Goal: Obtain resource: Download file/media

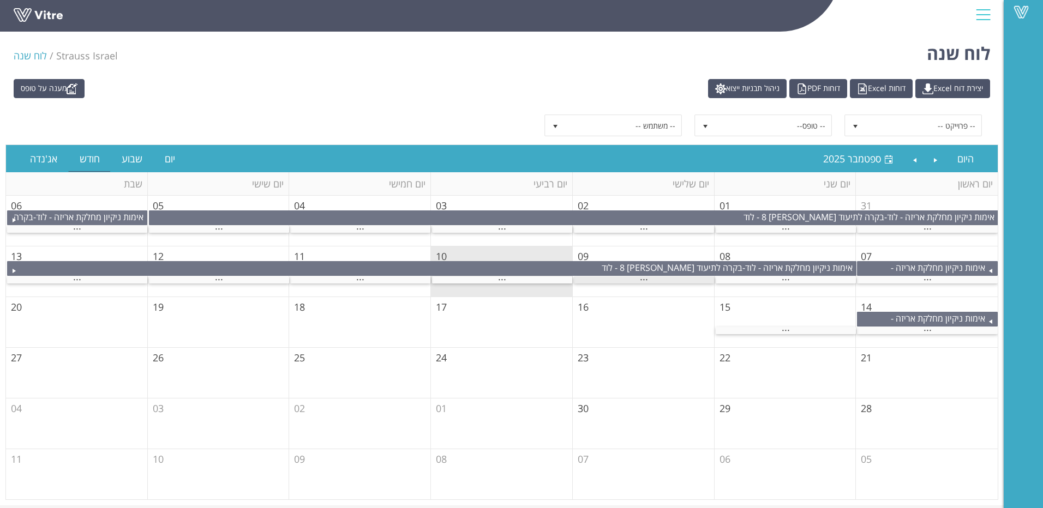
click at [645, 279] on span "..." at bounding box center [644, 277] width 8 height 12
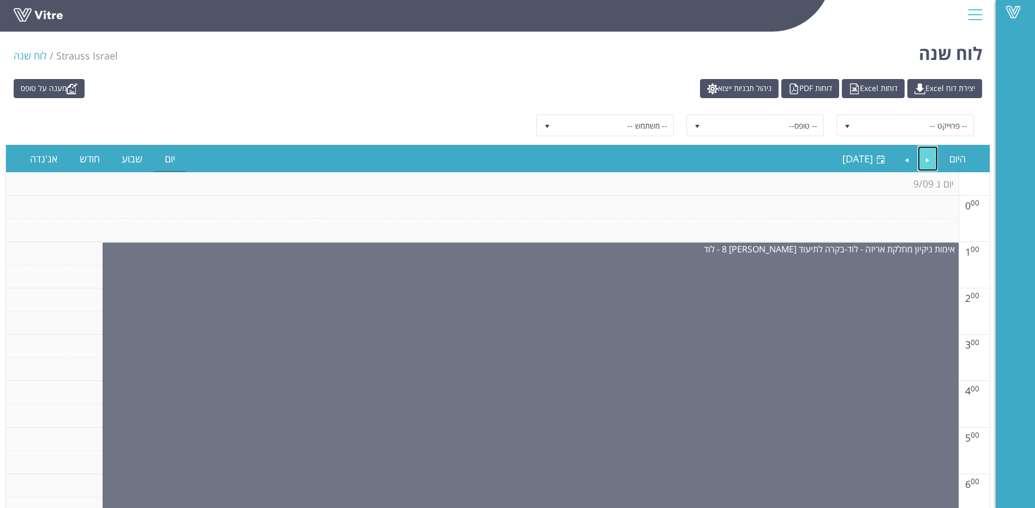
click at [924, 151] on link "Previous" at bounding box center [928, 158] width 21 height 25
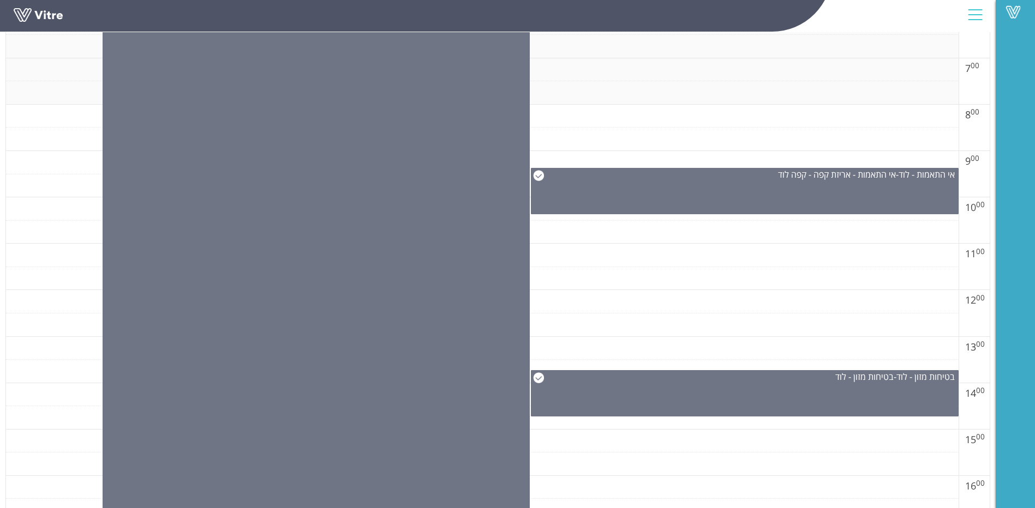
scroll to position [436, 0]
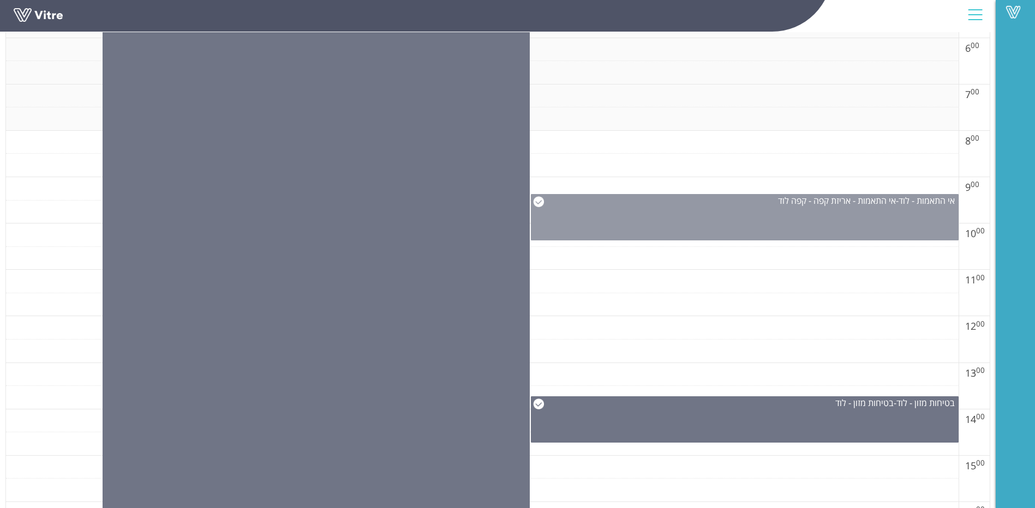
click at [859, 229] on div "אי התאמות - לוד - אי התאמות - אריזת קפה - קפה לוד" at bounding box center [745, 217] width 428 height 46
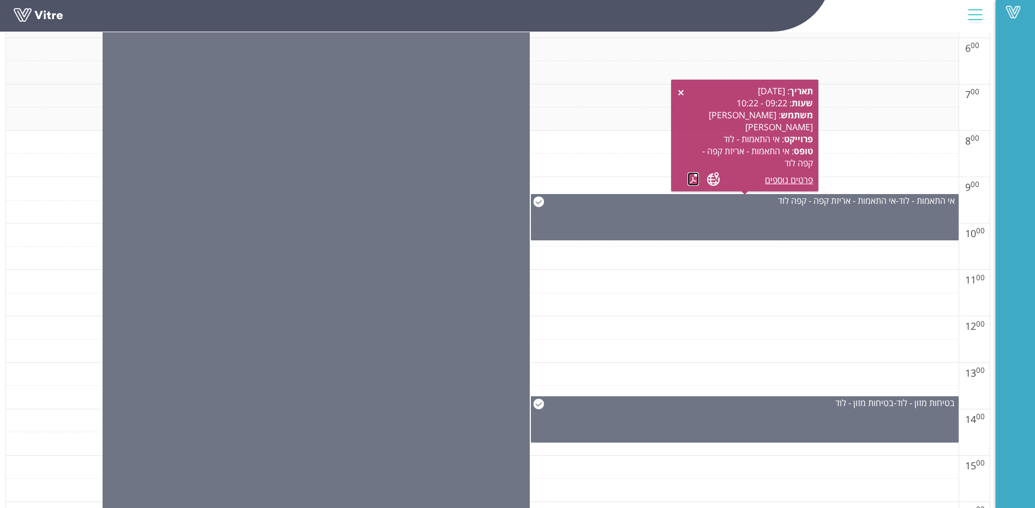
click at [687, 182] on link at bounding box center [692, 179] width 11 height 14
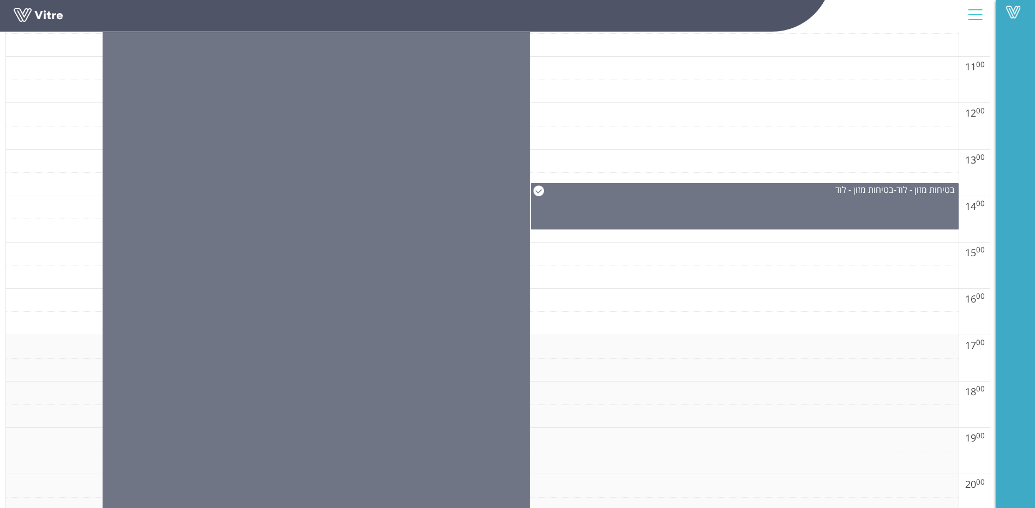
scroll to position [655, 0]
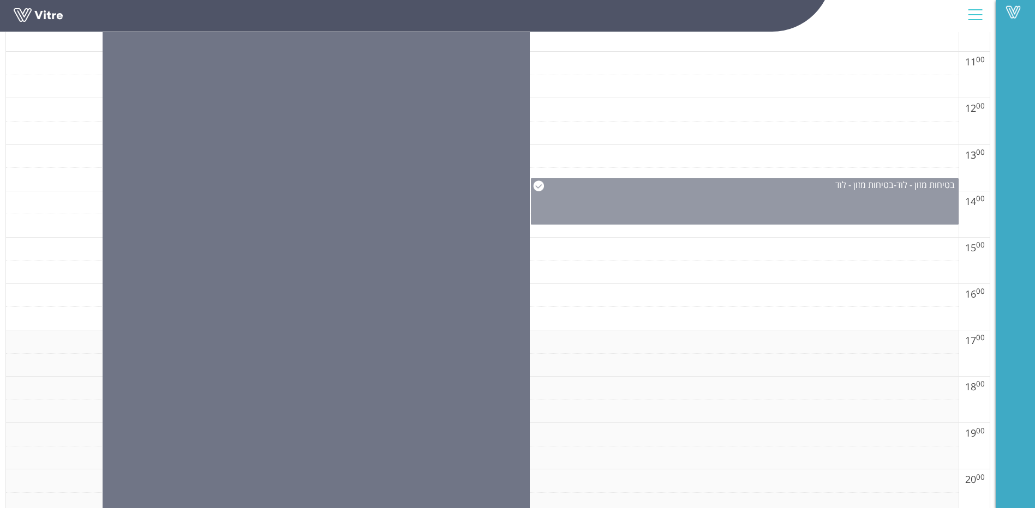
click at [787, 188] on div "בטיחות מזון - לוד - בטיחות מזון - לוד" at bounding box center [744, 185] width 427 height 12
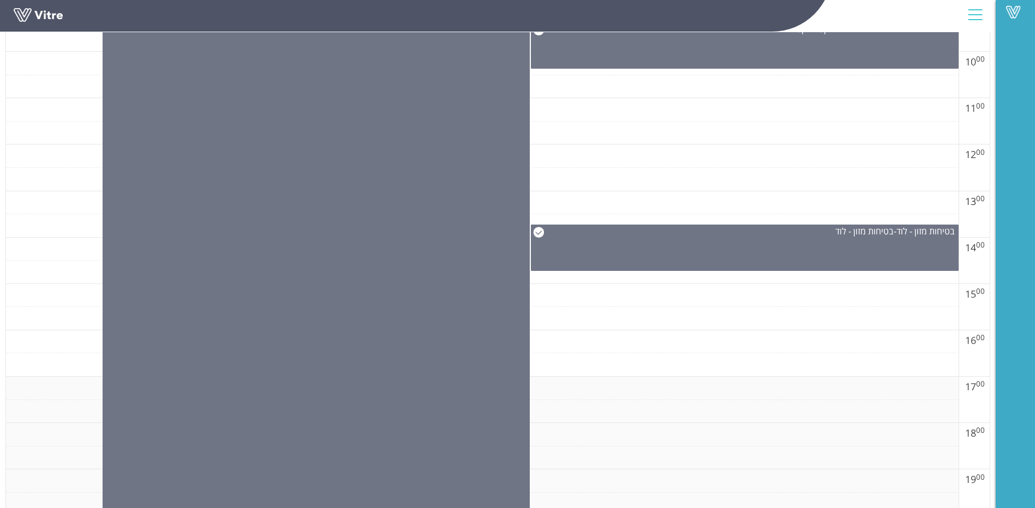
scroll to position [764, 0]
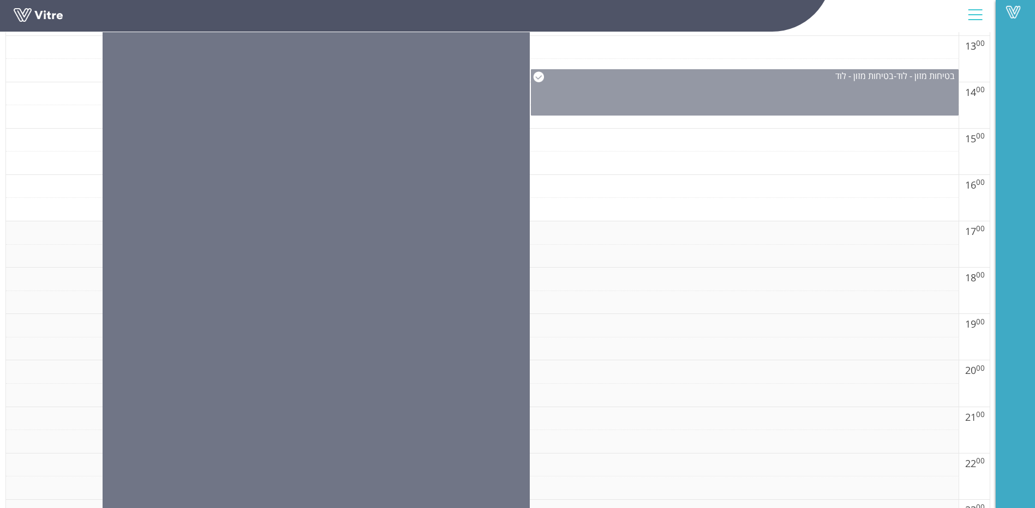
click at [775, 111] on div "בטיחות מזון - לוד - בטיחות מזון - לוד" at bounding box center [745, 92] width 428 height 46
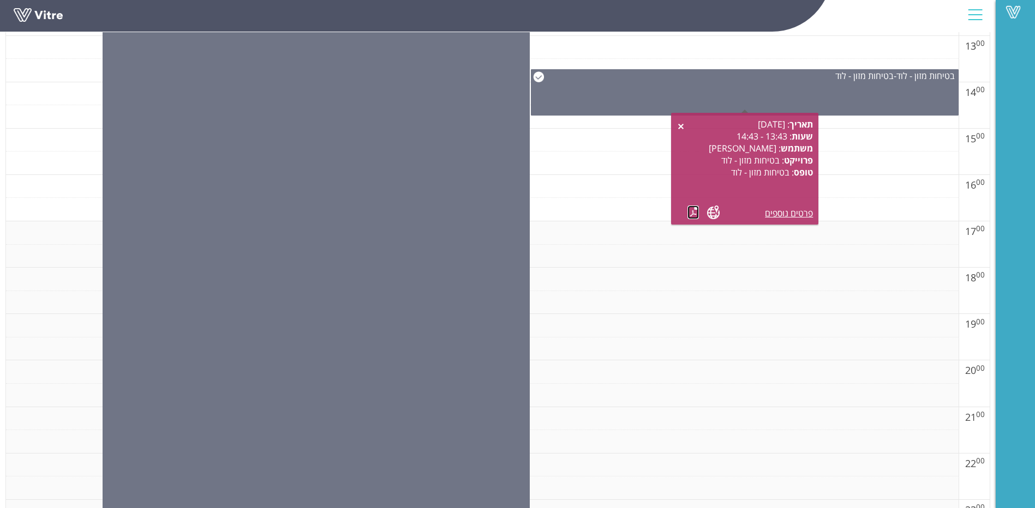
click at [691, 211] on link at bounding box center [692, 213] width 11 height 14
click at [687, 268] on td at bounding box center [482, 279] width 953 height 23
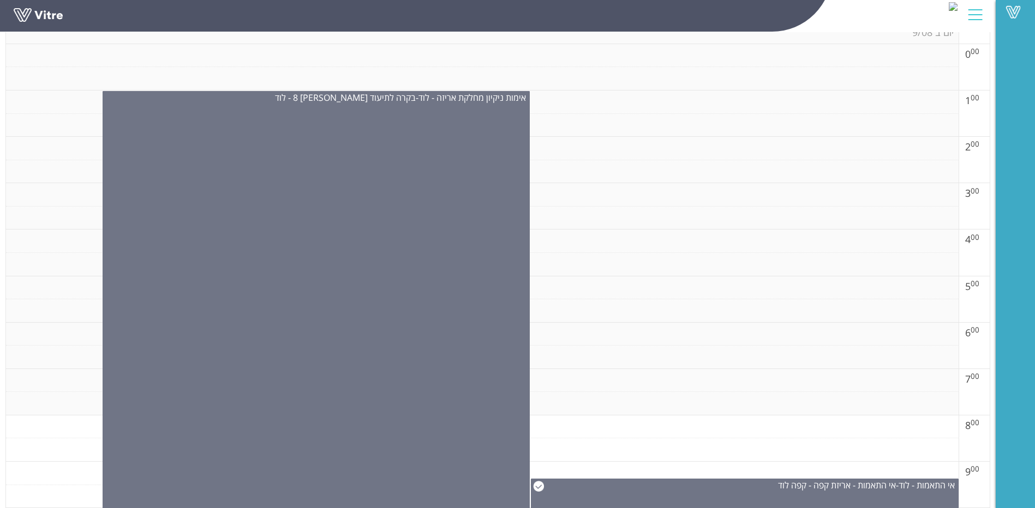
scroll to position [44, 0]
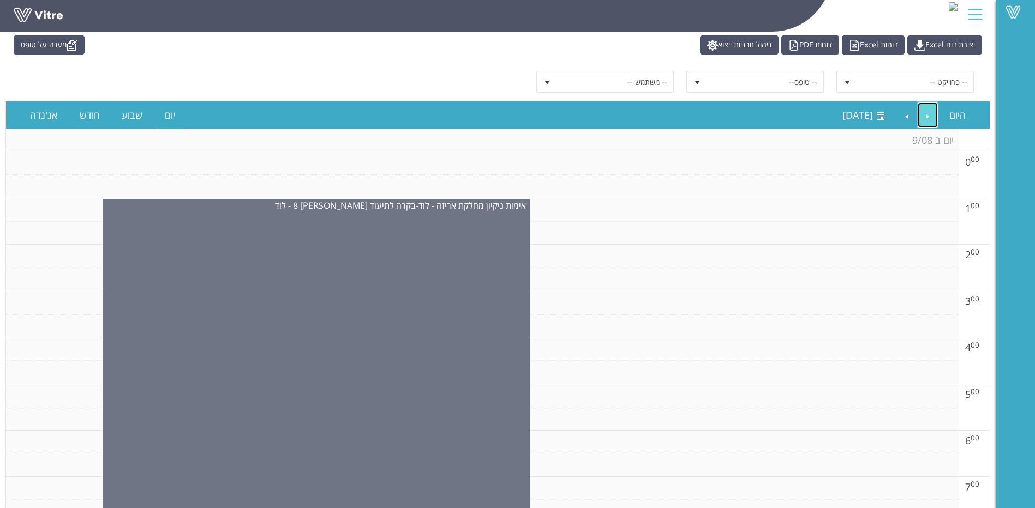
click at [924, 114] on link "Previous" at bounding box center [928, 115] width 21 height 25
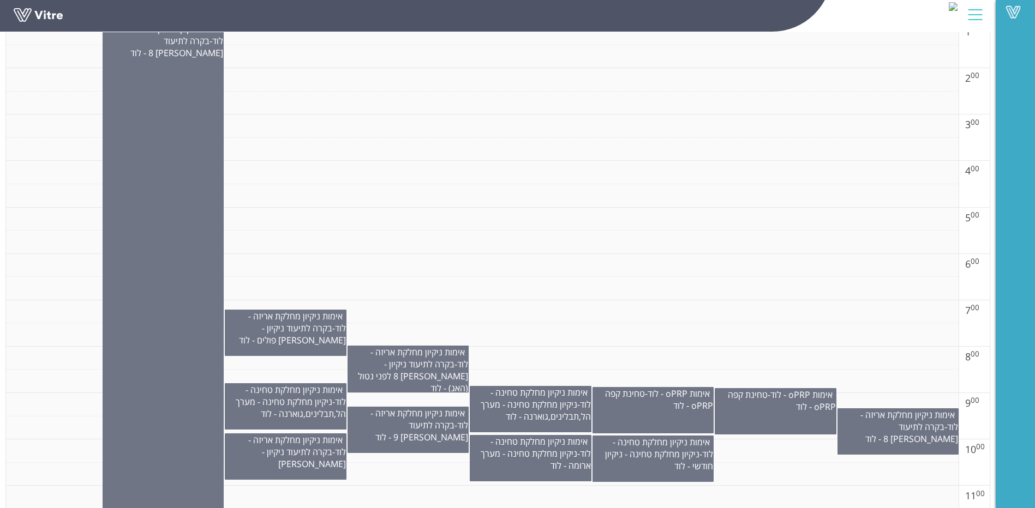
scroll to position [98, 0]
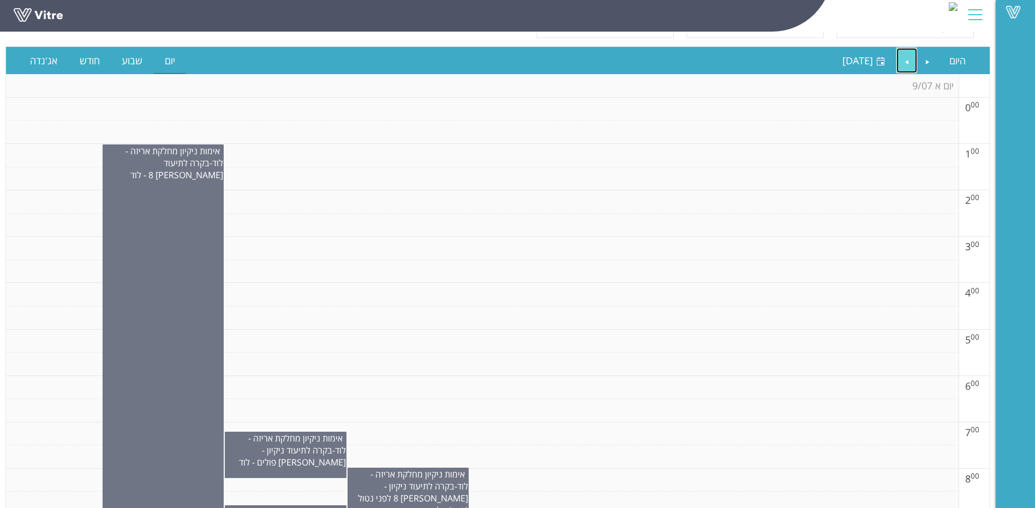
click at [913, 55] on link "Next" at bounding box center [906, 60] width 21 height 25
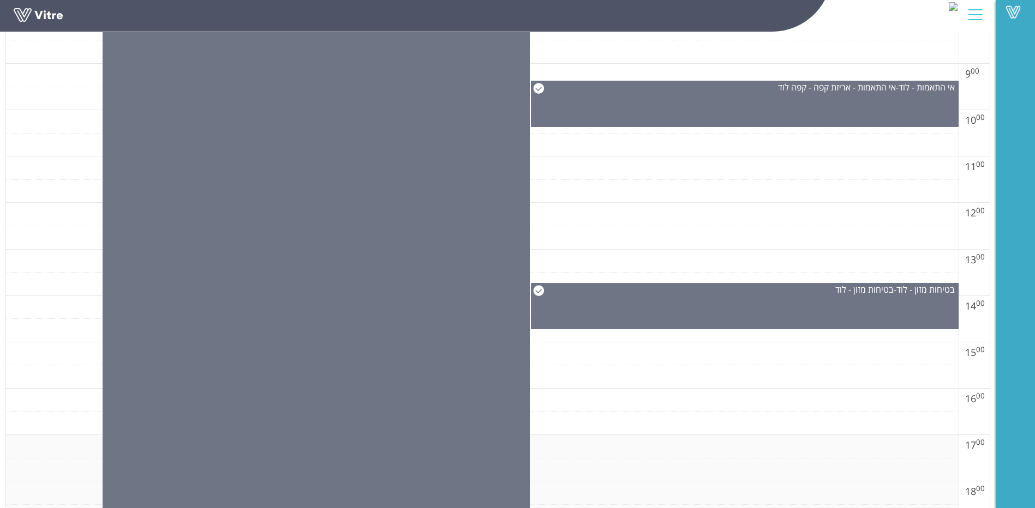
scroll to position [535, 0]
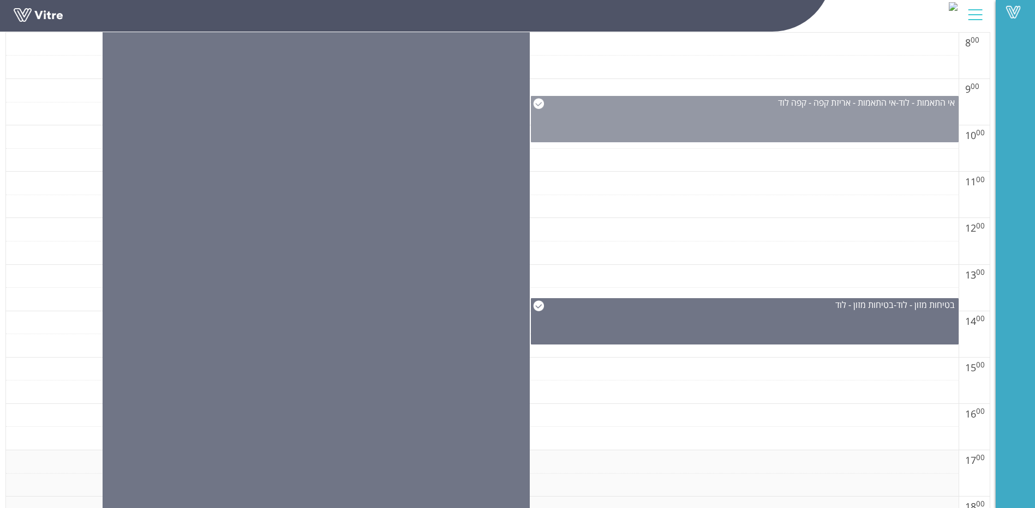
click at [893, 99] on div "אי התאמות - לוד - אי התאמות - אריזת קפה - קפה לוד" at bounding box center [744, 103] width 427 height 12
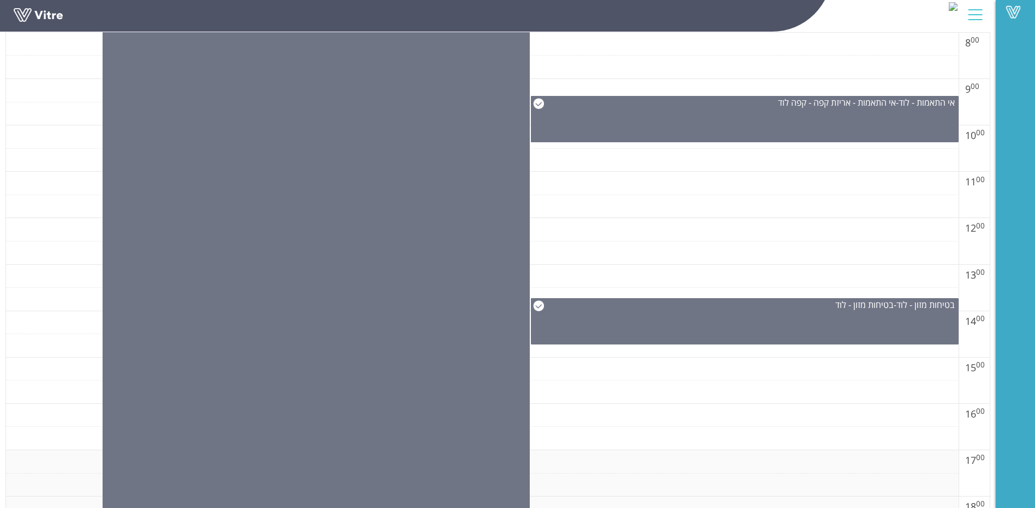
click at [874, 176] on td at bounding box center [482, 183] width 953 height 23
